Goal: Check status

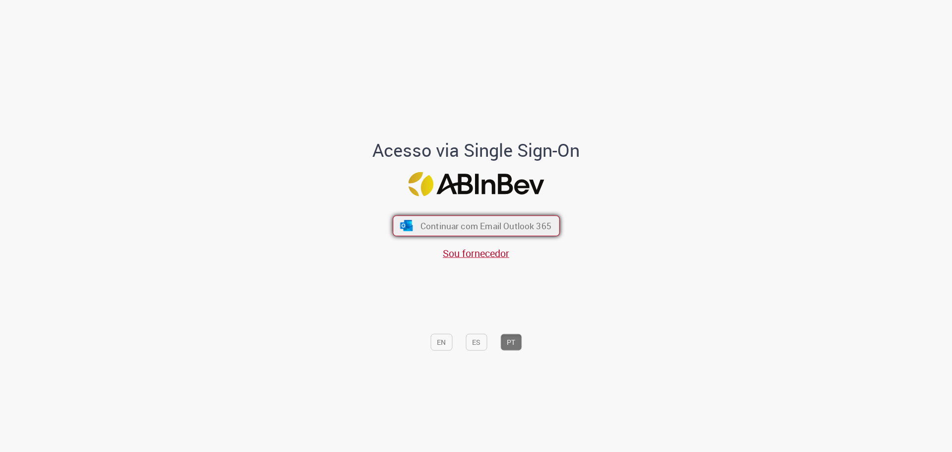
click at [484, 227] on span "Continuar com Email Outlook 365" at bounding box center [485, 225] width 131 height 11
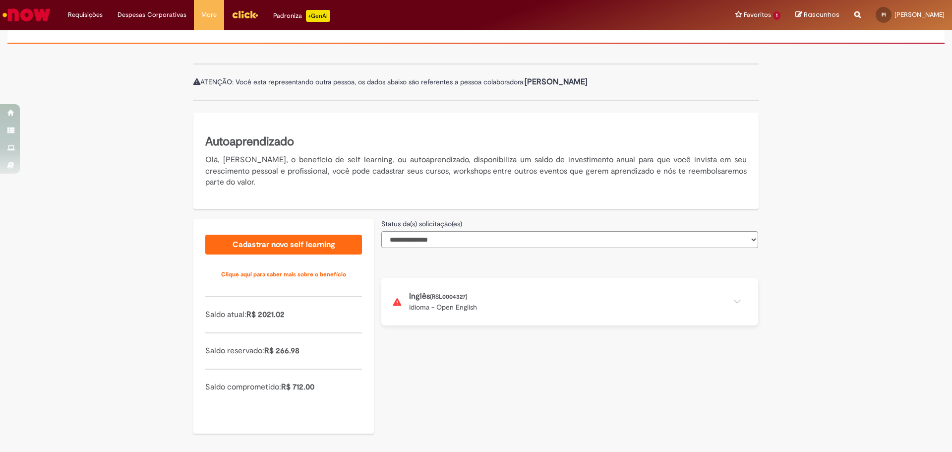
scroll to position [83, 0]
click at [438, 293] on button at bounding box center [569, 300] width 377 height 48
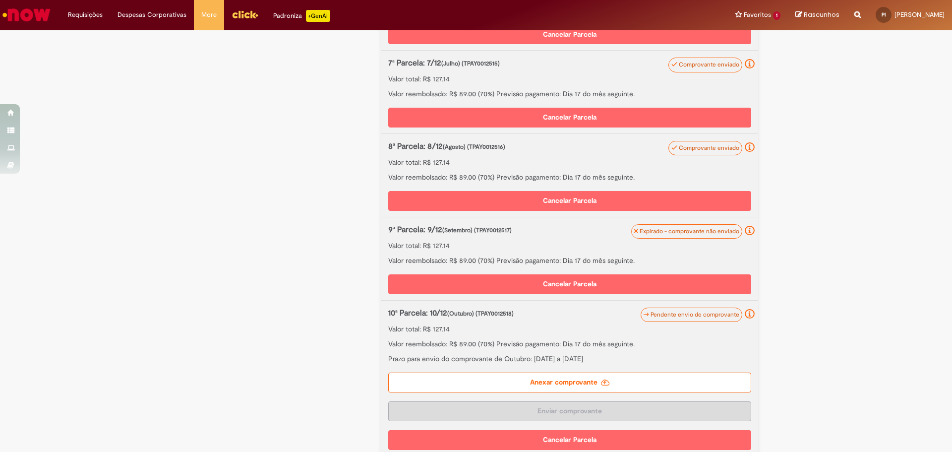
scroll to position [825, 0]
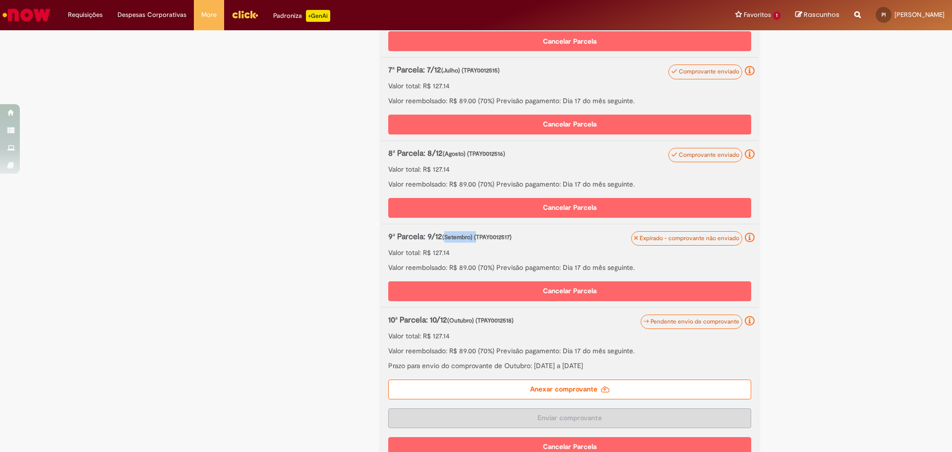
drag, startPoint x: 443, startPoint y: 236, endPoint x: 472, endPoint y: 236, distance: 29.2
click at [472, 236] on span "(Setembro) (TPAY0012517)" at bounding box center [476, 237] width 69 height 8
click at [480, 234] on span "(Setembro) (TPAY0012517)" at bounding box center [476, 237] width 69 height 8
drag, startPoint x: 512, startPoint y: 234, endPoint x: 379, endPoint y: 241, distance: 132.5
click at [381, 241] on div "Expirado - comprovante não enviado 9ª Parcela: 9/12 (Setembro) (TPAY0012517) Va…" at bounding box center [569, 265] width 377 height 83
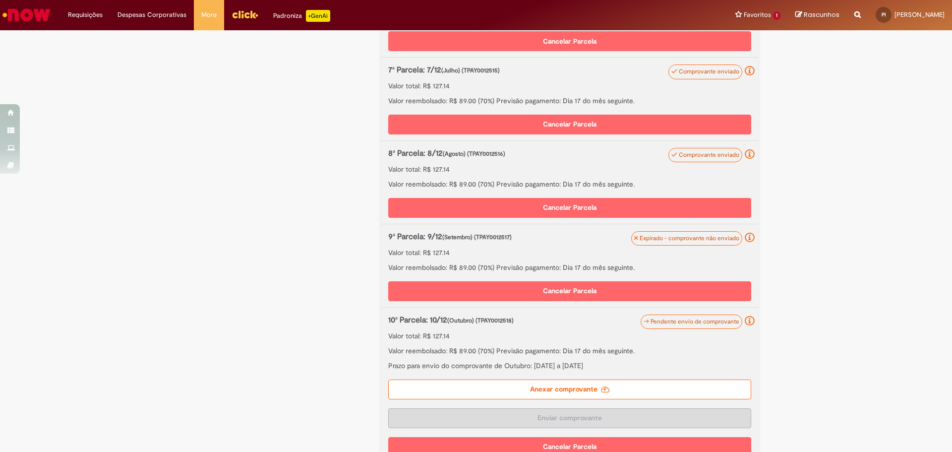
click at [466, 247] on p "Valor total: R$ 127.14" at bounding box center [569, 252] width 363 height 10
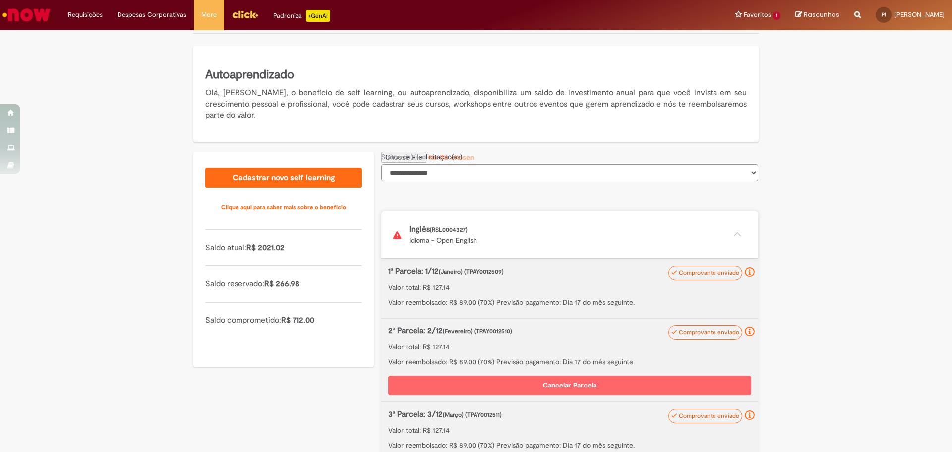
scroll to position [131, 0]
